Goal: Information Seeking & Learning: Learn about a topic

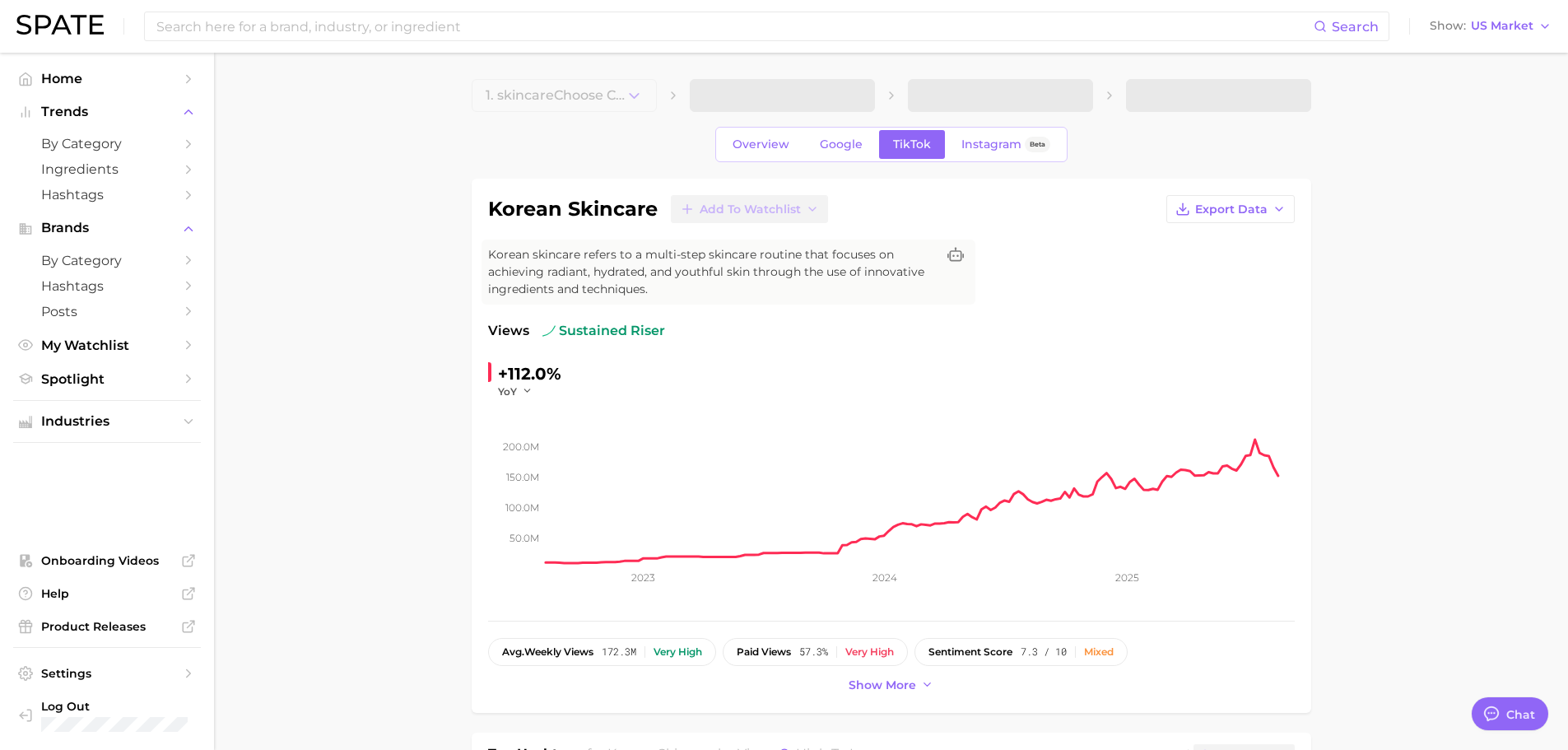
type textarea "x"
click at [122, 171] on span "Ingredients" at bounding box center [107, 169] width 132 height 16
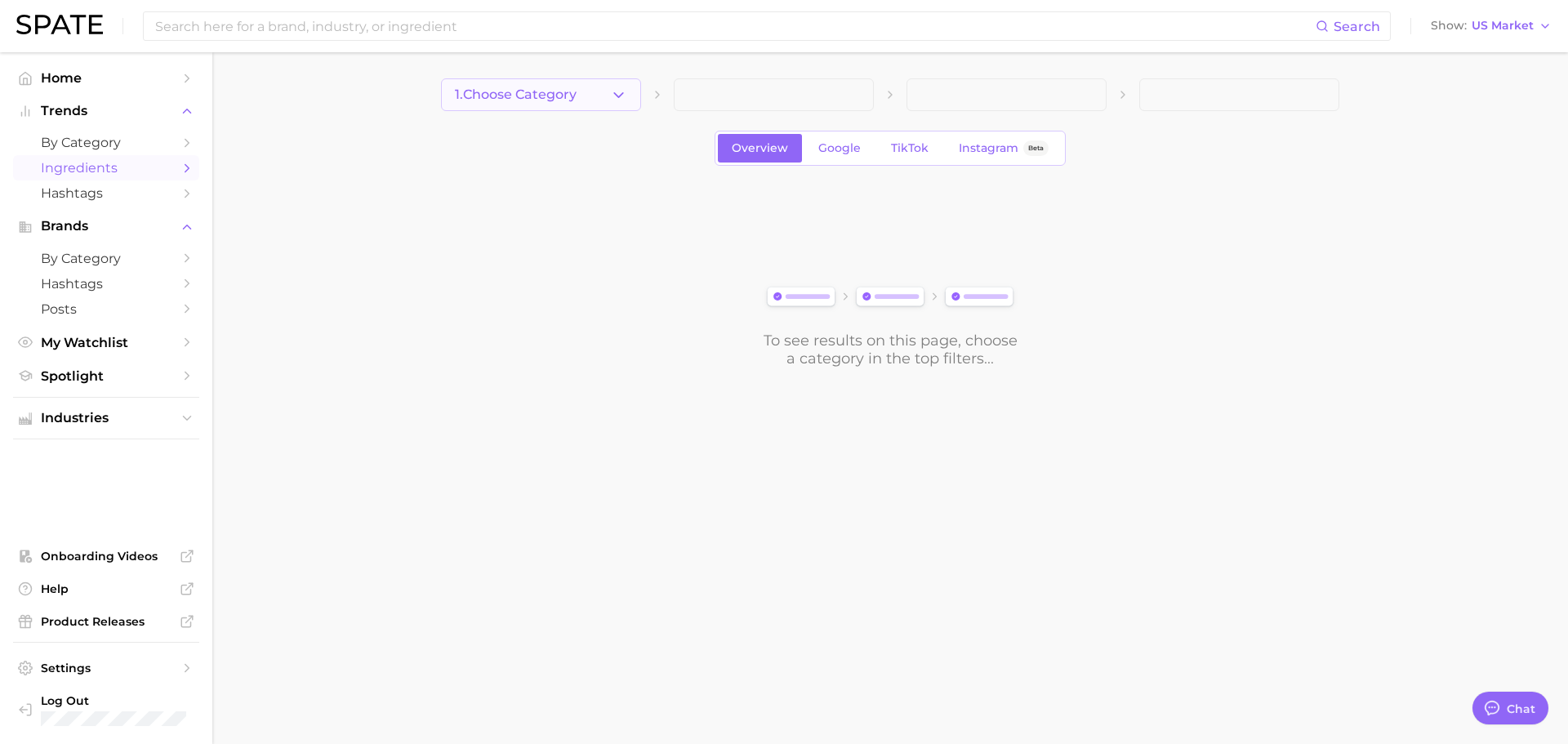
click at [620, 101] on icon "button" at bounding box center [619, 95] width 17 height 17
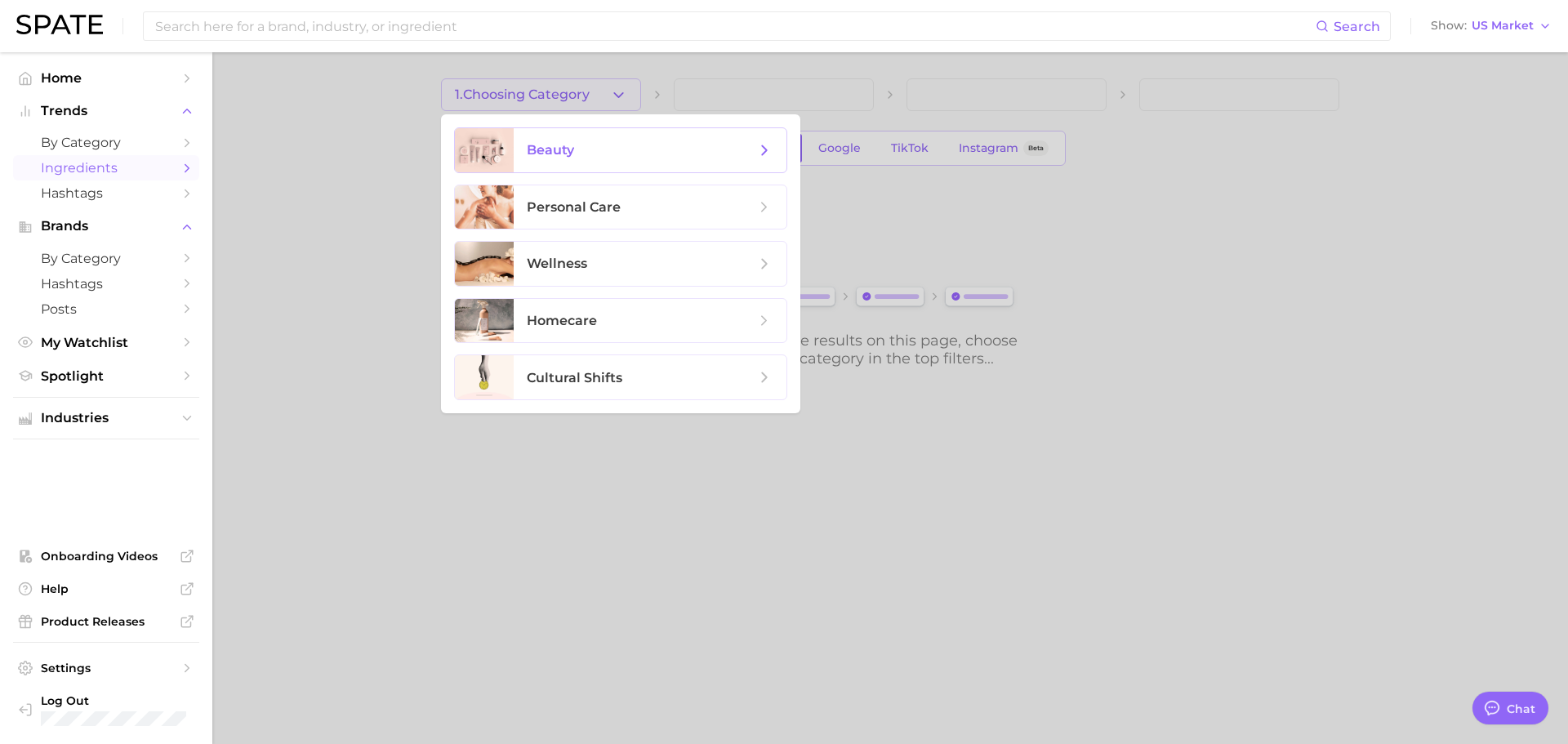
click at [623, 141] on span "beauty" at bounding box center [641, 150] width 229 height 18
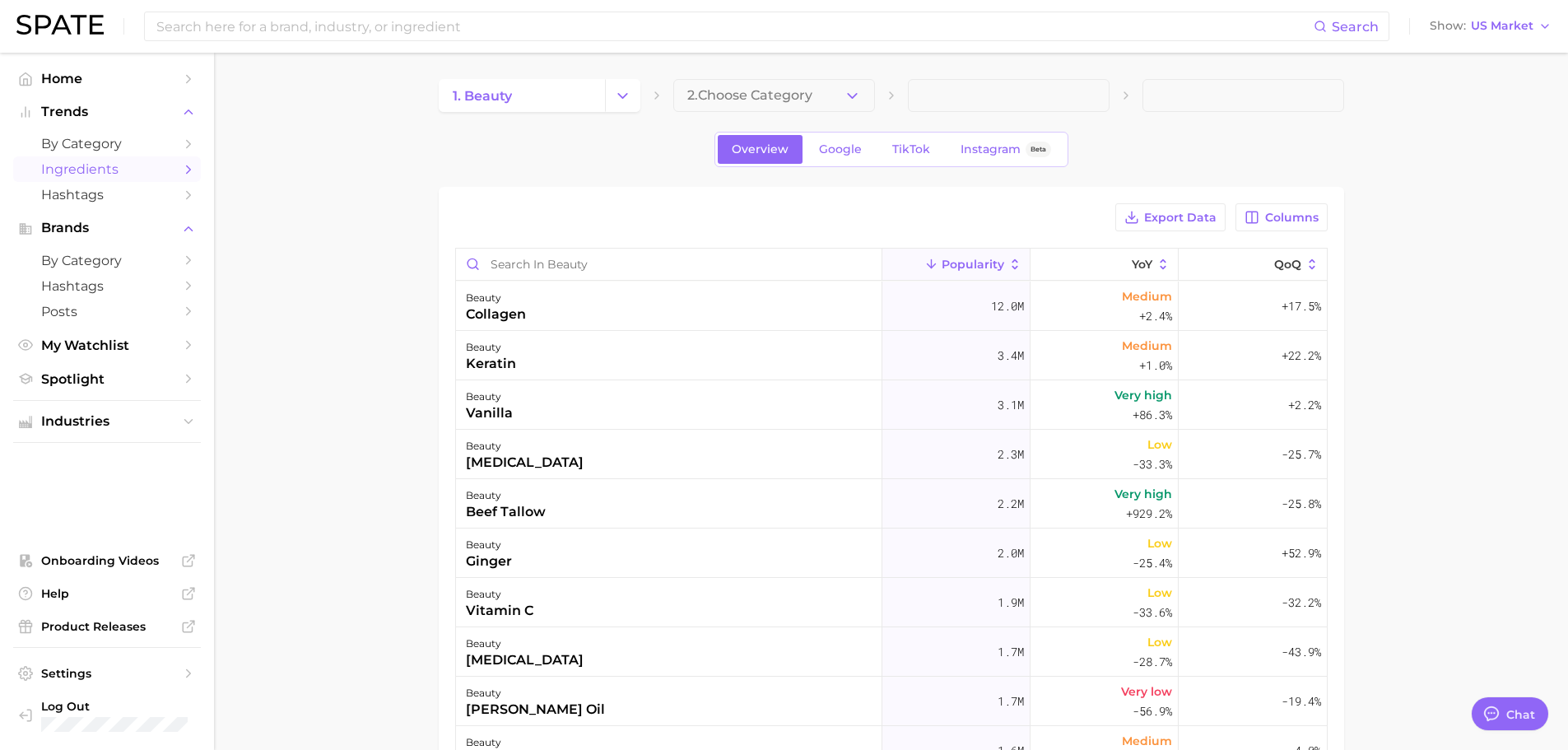
click at [713, 91] on span "2. Choose Category" at bounding box center [749, 95] width 125 height 15
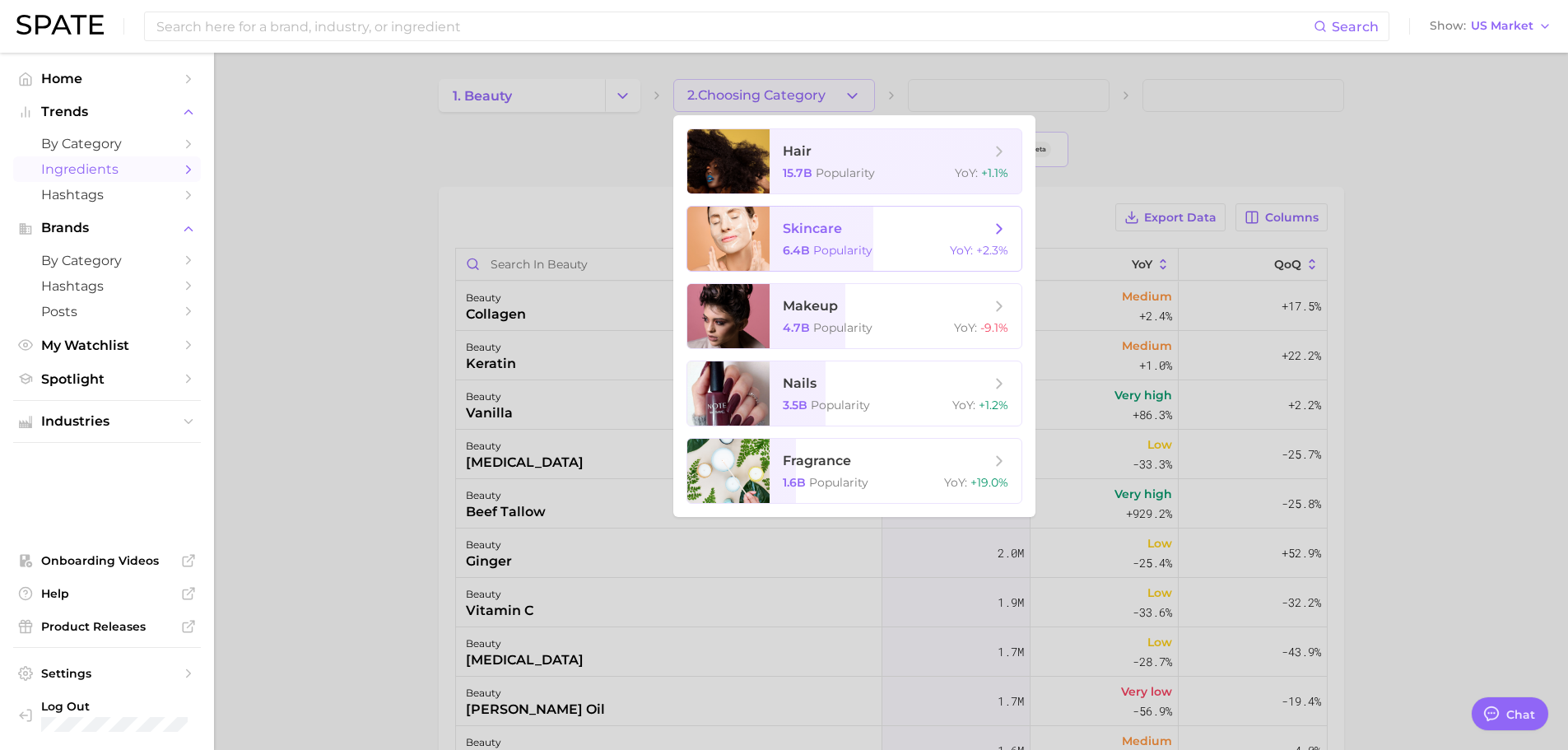
click at [853, 235] on span "skincare" at bounding box center [886, 229] width 208 height 18
